Goal: Task Accomplishment & Management: Complete application form

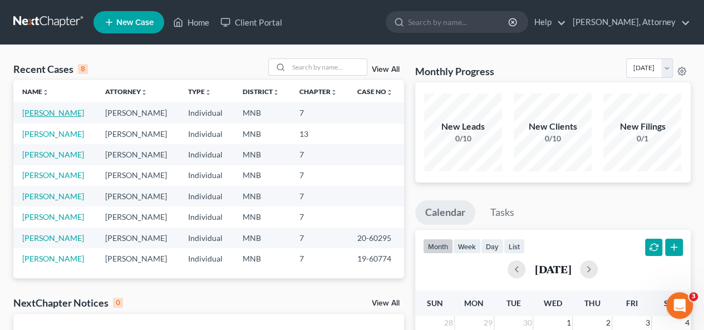
click at [52, 116] on link "[PERSON_NAME]" at bounding box center [53, 112] width 62 height 9
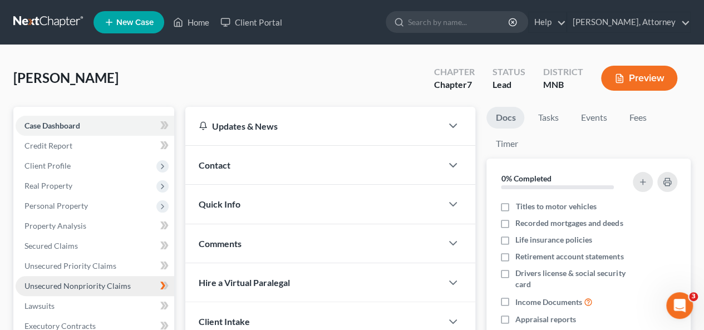
click at [87, 286] on span "Unsecured Nonpriority Claims" at bounding box center [78, 285] width 106 height 9
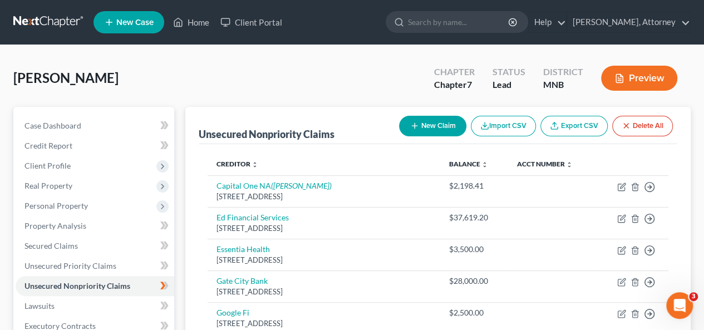
click at [451, 128] on button "New Claim" at bounding box center [432, 126] width 67 height 21
select select "0"
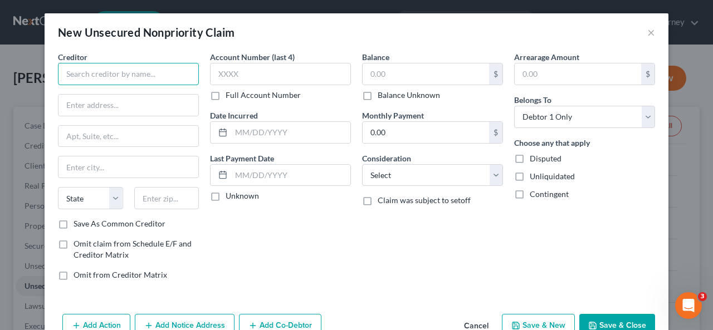
click at [146, 69] on input "text" at bounding box center [128, 74] width 141 height 22
type input "Verizon Wireless"
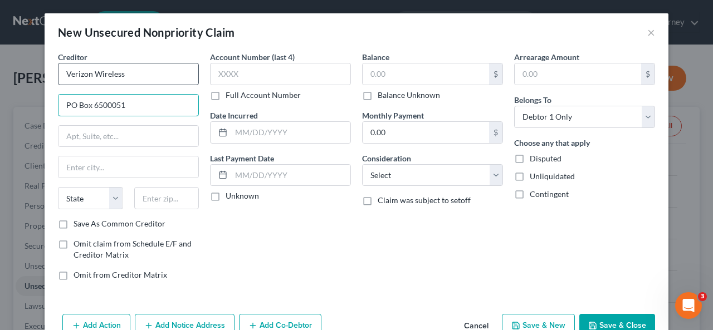
type input "PO Box 6500051"
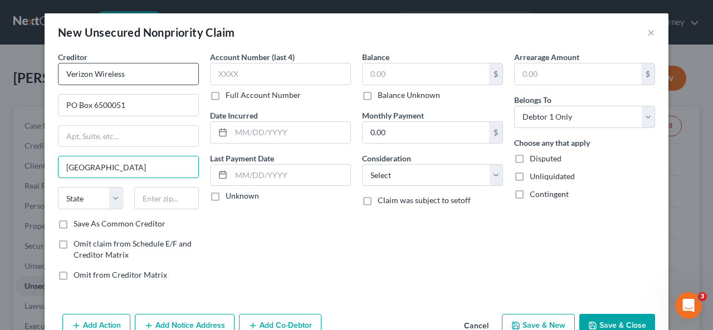
type input "[GEOGRAPHIC_DATA]"
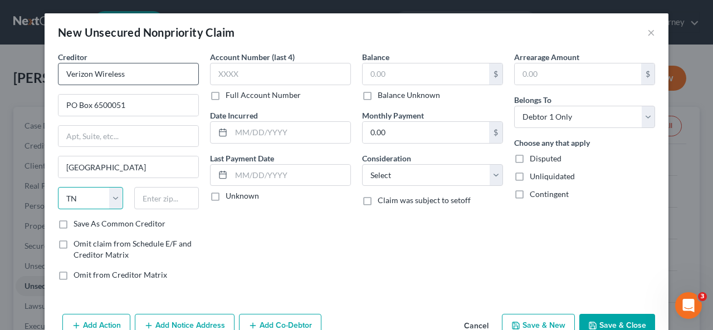
select select "45"
type input "75265"
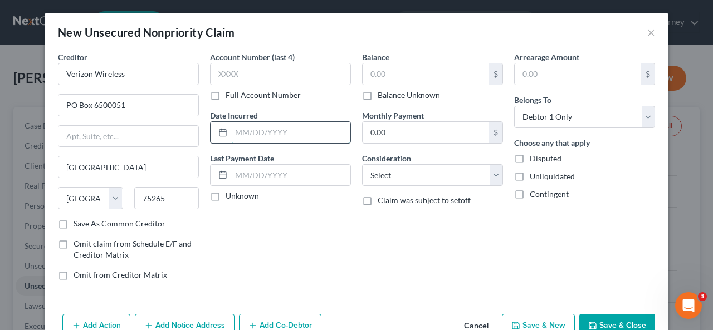
click at [266, 130] on input "text" at bounding box center [290, 132] width 119 height 21
type input "04/2021"
type input "1,400."
click at [487, 169] on select "Select Cable / Satellite Services Collection Agency Credit Card Debt Debt Couns…" at bounding box center [432, 175] width 141 height 22
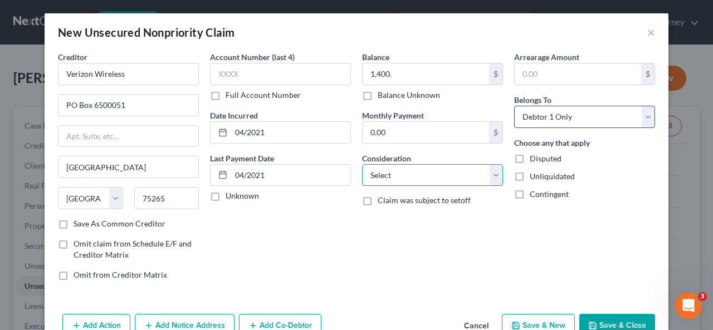
select select "19"
click at [362, 164] on select "Select Cable / Satellite Services Collection Agency Credit Card Debt Debt Couns…" at bounding box center [432, 175] width 141 height 22
click at [537, 322] on button "Save & New" at bounding box center [538, 325] width 73 height 23
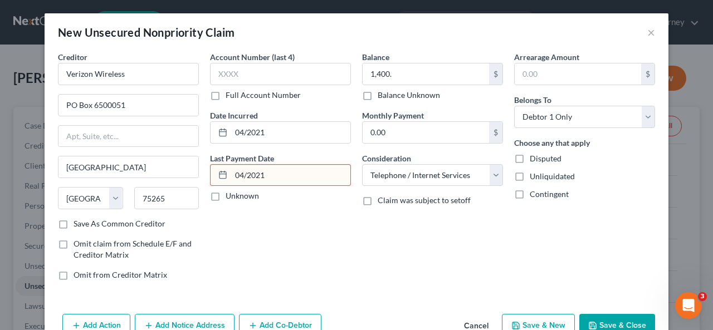
click at [303, 177] on input "04/2021" at bounding box center [290, 175] width 119 height 21
type input "05/2021"
click at [230, 190] on input "Unknown" at bounding box center [233, 193] width 7 height 7
checkbox input "true"
click at [560, 318] on button "Save & New" at bounding box center [538, 325] width 73 height 23
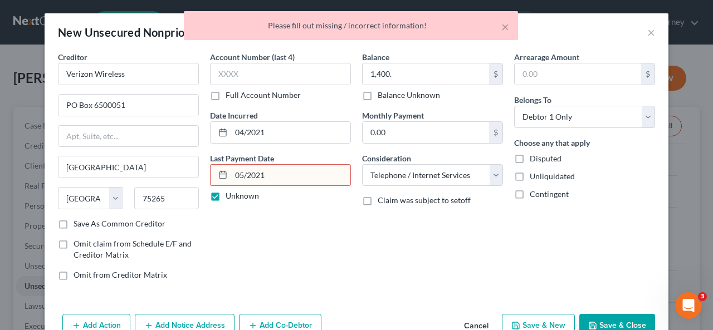
click at [312, 178] on input "05/2021" at bounding box center [290, 175] width 119 height 21
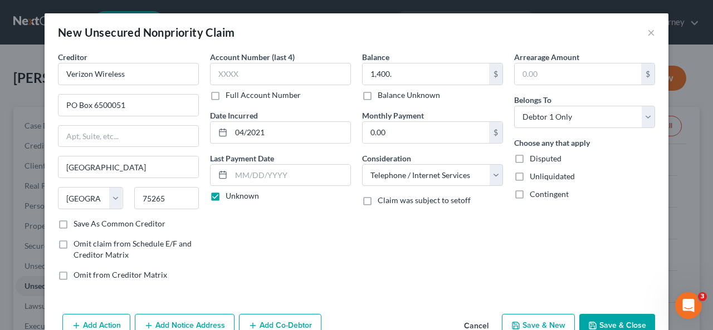
click at [549, 320] on button "Save & New" at bounding box center [538, 325] width 73 height 23
select select "0"
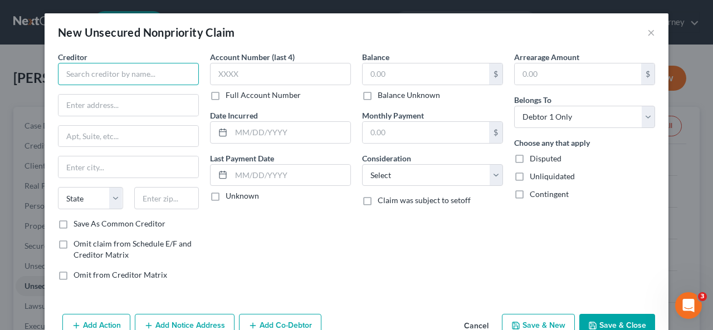
click at [154, 75] on input "text" at bounding box center [128, 74] width 141 height 22
type input "Gate City Bank"
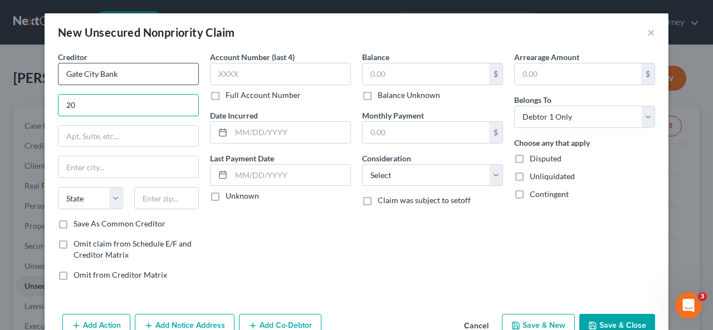
type input "2"
type input "[STREET_ADDRESS]"
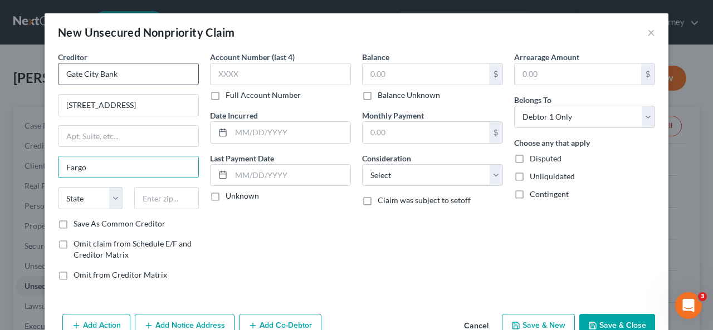
type input "Fargo"
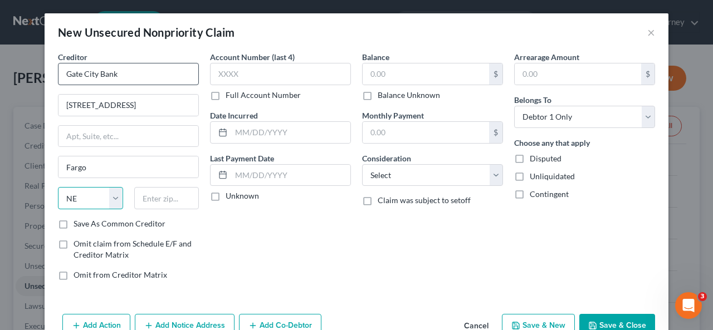
select select "29"
type input "58102-4864"
click at [78, 218] on input "Save As Common Creditor" at bounding box center [81, 221] width 7 height 7
checkbox input "true"
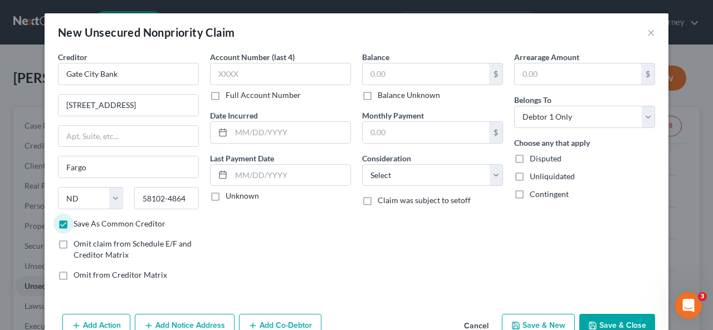
click at [378, 97] on label "Balance Unknown" at bounding box center [409, 95] width 62 height 11
click at [382, 97] on input "Balance Unknown" at bounding box center [385, 93] width 7 height 7
checkbox input "true"
type input "0.00"
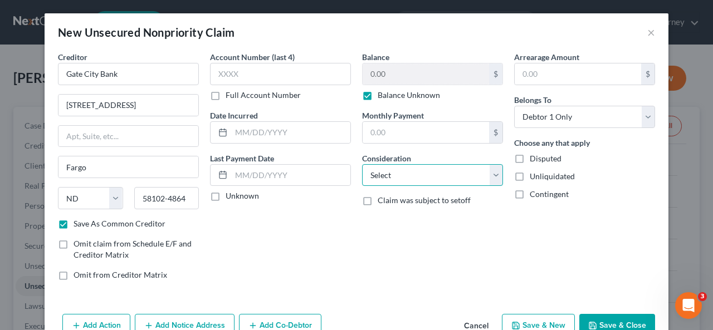
click at [388, 169] on select "Select Cable / Satellite Services Collection Agency Credit Card Debt Debt Couns…" at bounding box center [432, 175] width 141 height 22
select select "4"
click at [362, 164] on select "Select Cable / Satellite Services Collection Agency Credit Card Debt Debt Couns…" at bounding box center [432, 175] width 141 height 22
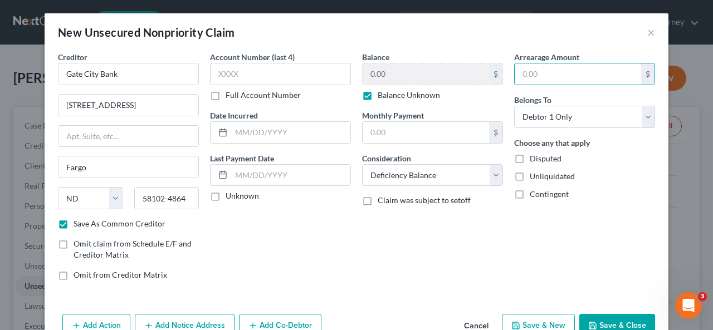
click at [614, 315] on button "Save & Close" at bounding box center [617, 325] width 76 height 23
checkbox input "false"
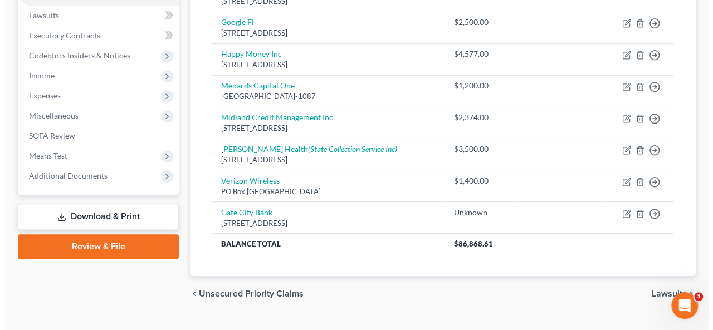
scroll to position [288, 0]
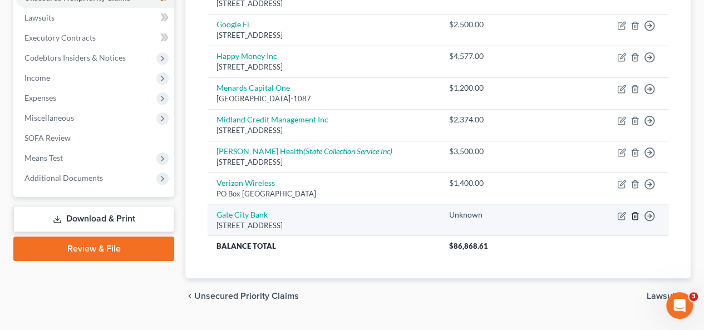
click at [638, 212] on icon "button" at bounding box center [635, 215] width 5 height 7
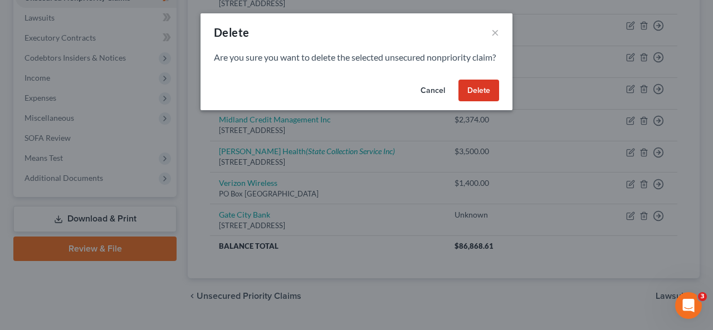
click at [491, 102] on button "Delete" at bounding box center [478, 91] width 41 height 22
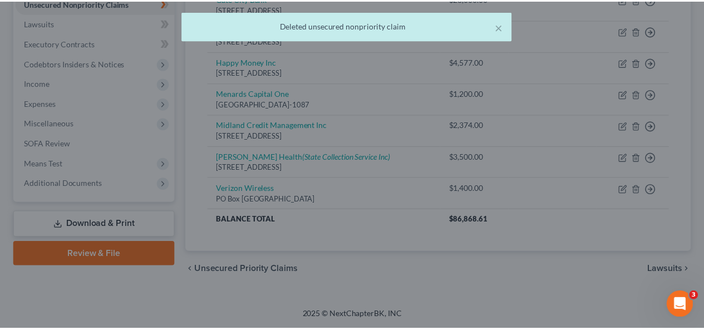
scroll to position [280, 0]
